Goal: Transaction & Acquisition: Purchase product/service

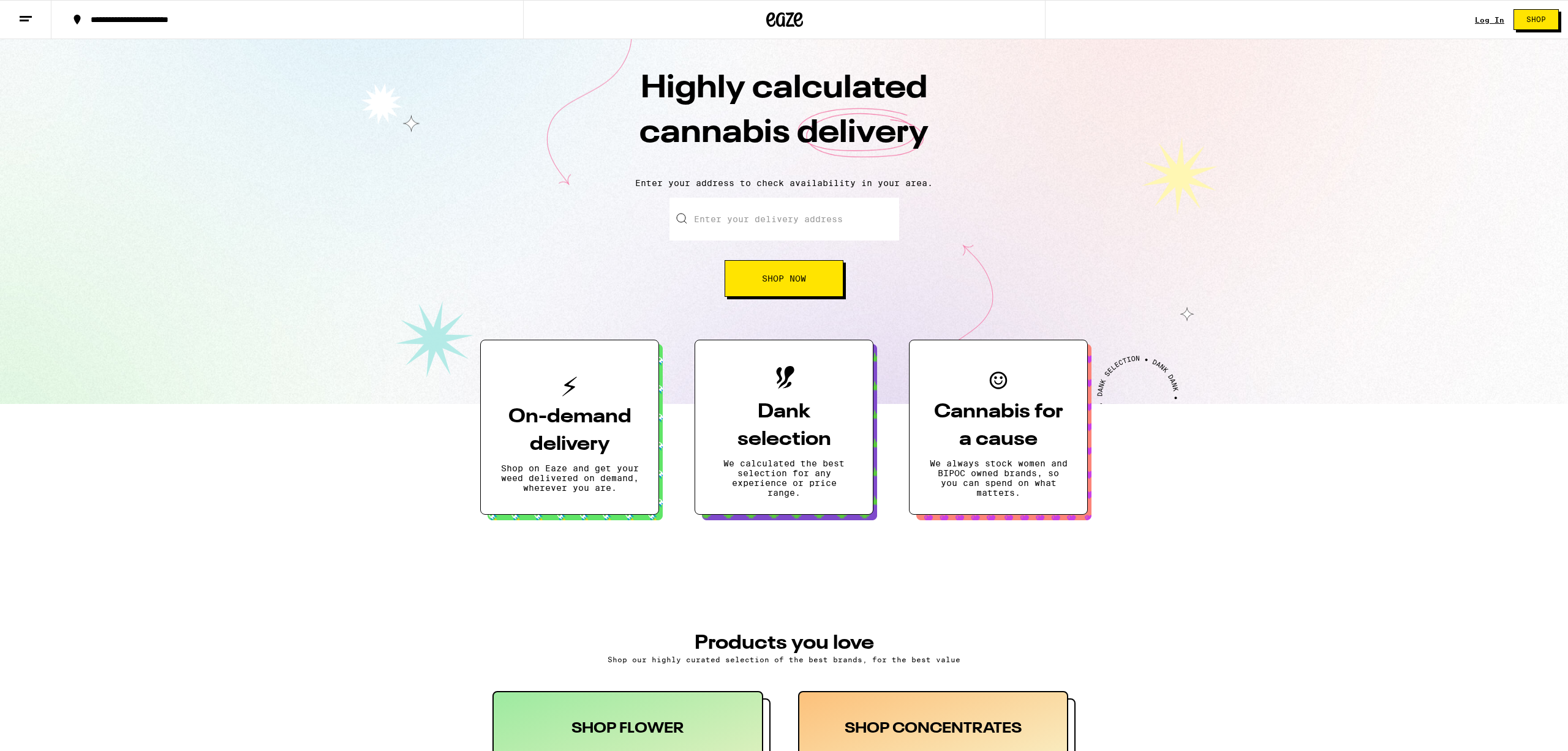
click at [1487, 19] on link "Log In" at bounding box center [1490, 20] width 30 height 8
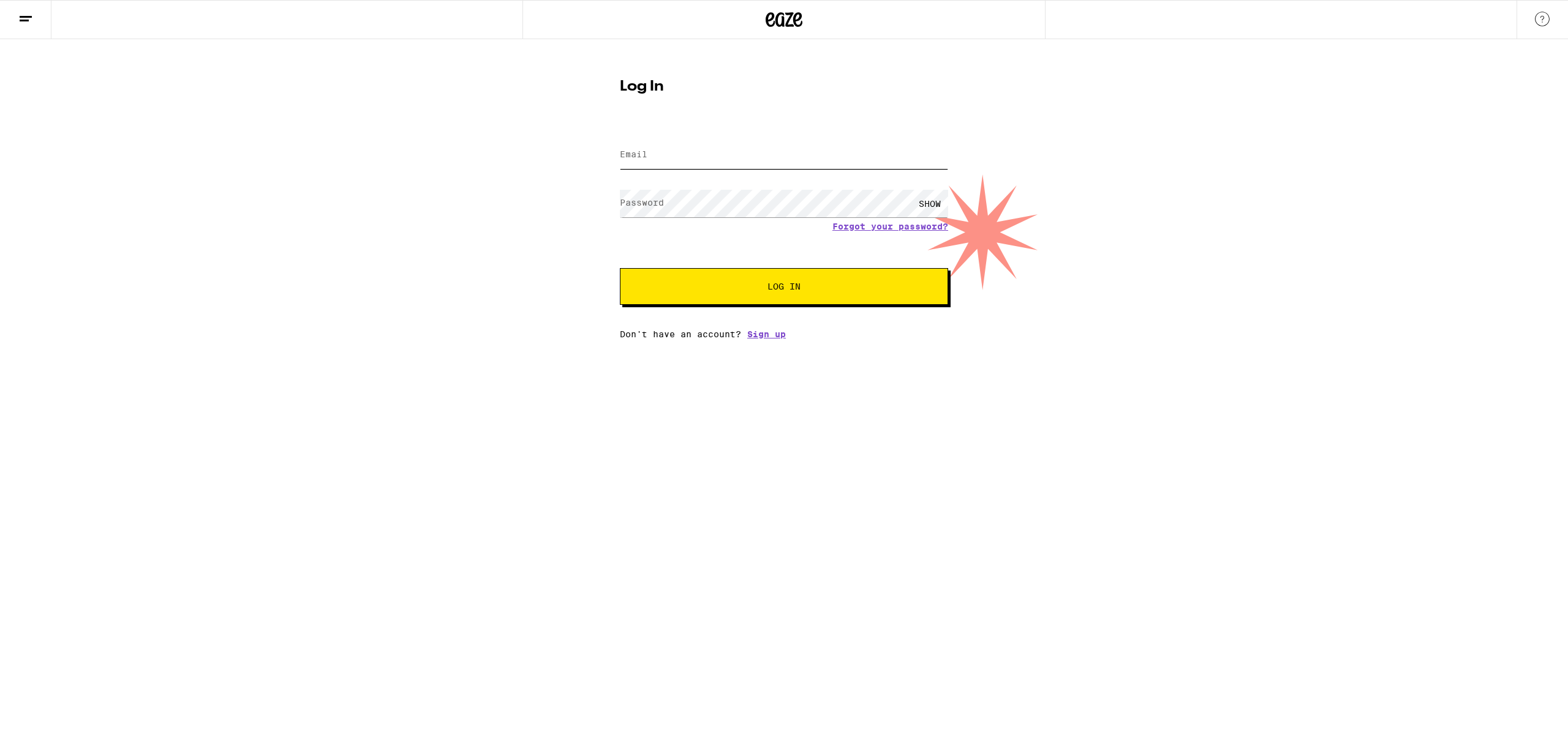
type input "[EMAIL_ADDRESS][DOMAIN_NAME]"
click at [780, 281] on button "Log In" at bounding box center [784, 287] width 328 height 37
